Goal: Task Accomplishment & Management: Manage account settings

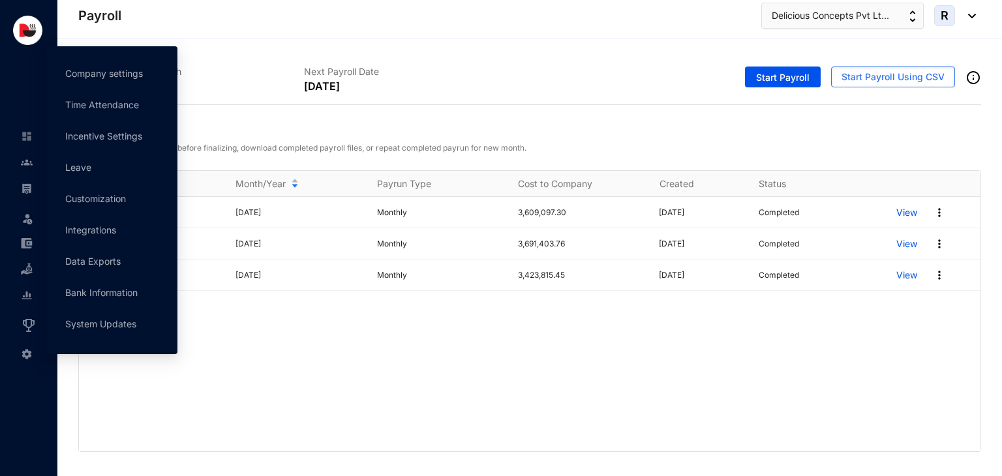
click at [27, 360] on span at bounding box center [27, 353] width 12 height 26
click at [86, 72] on link "Company settings" at bounding box center [104, 73] width 78 height 11
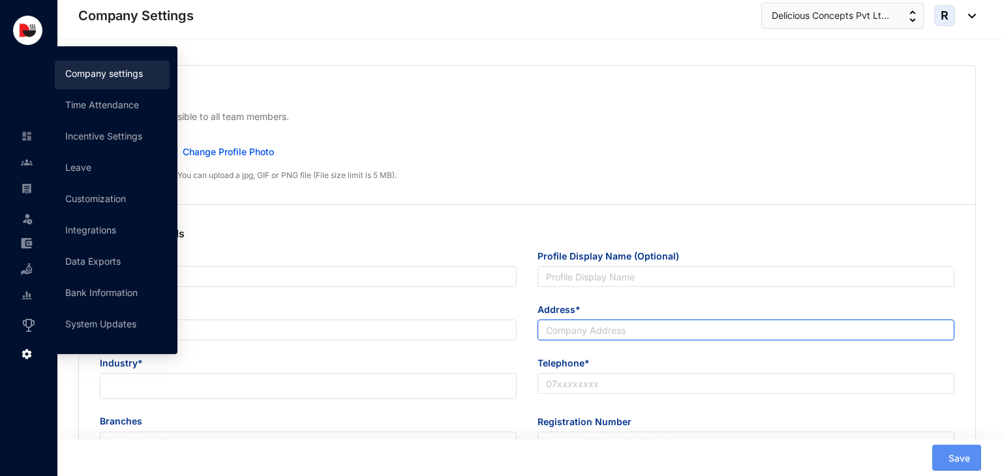
type input "Delicious Concepts (Pvt) Ltd"
type input "Delicious Concepts Pvt Ltd"
type input "[EMAIL_ADDRESS][DOMAIN_NAME]"
type input "[STREET_ADDRESS]"
type input "0112550055"
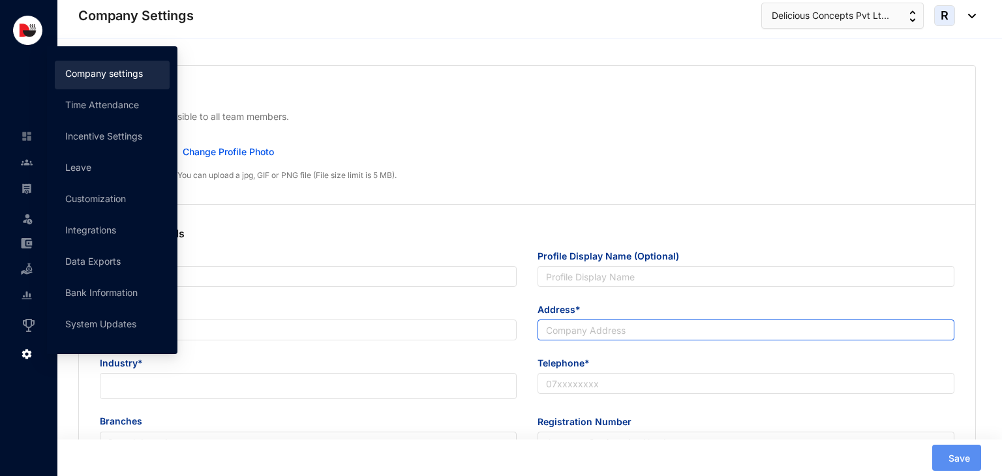
type input "P V 00253300"
type input "B"
type input "53083"
type input "9"
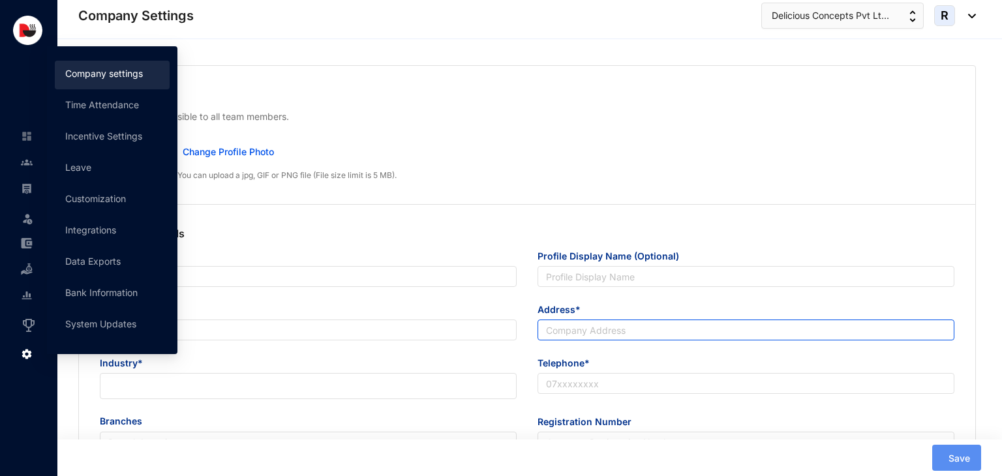
type input "30"
radio input "true"
checkbox input "true"
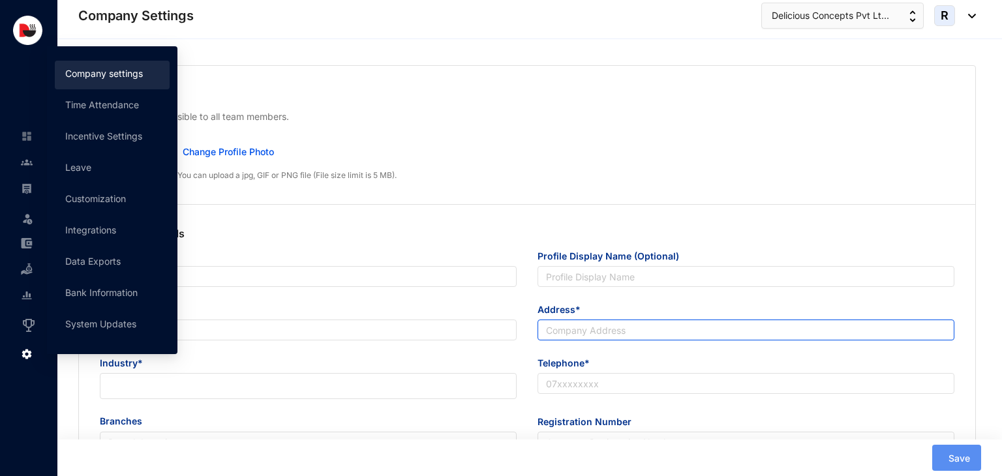
checkbox input "true"
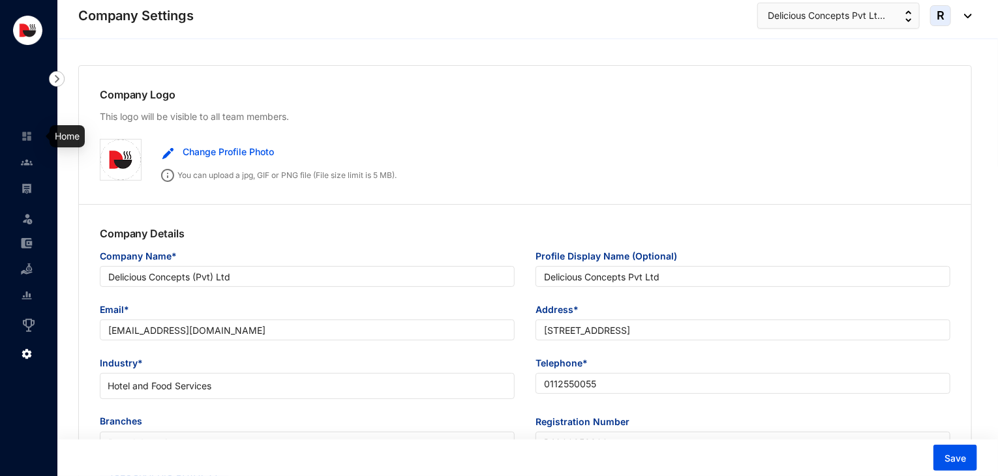
click at [29, 136] on img at bounding box center [27, 136] width 12 height 12
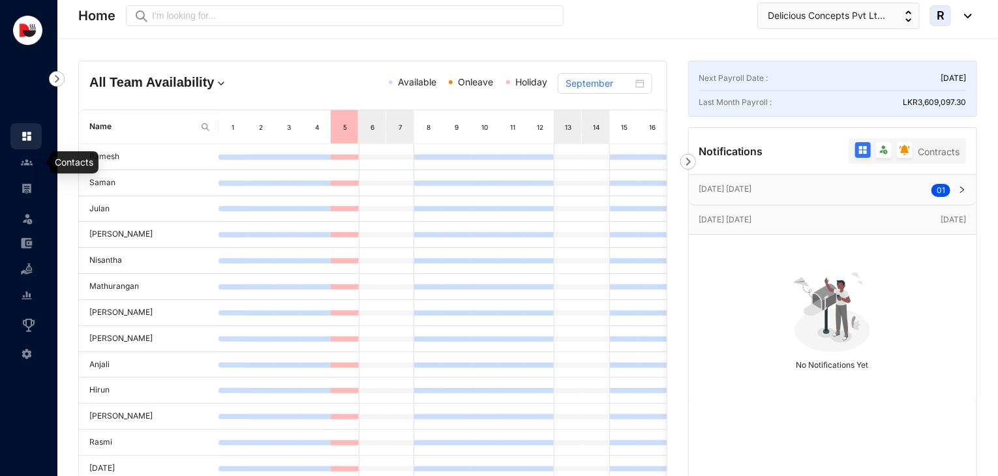
click at [32, 160] on img at bounding box center [27, 163] width 12 height 12
